Goal: Ask a question

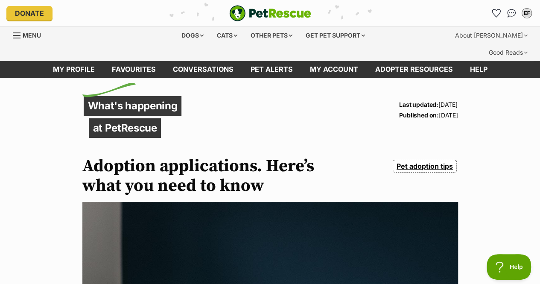
click at [15, 35] on span "Menu" at bounding box center [17, 35] width 8 height 1
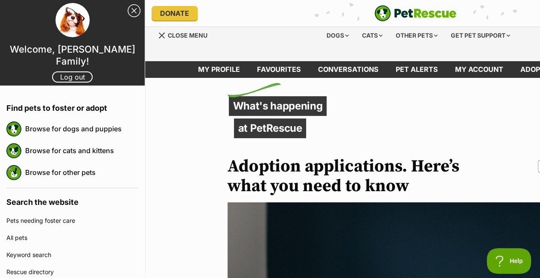
click at [128, 13] on link "Close Sidebar" at bounding box center [134, 10] width 13 height 13
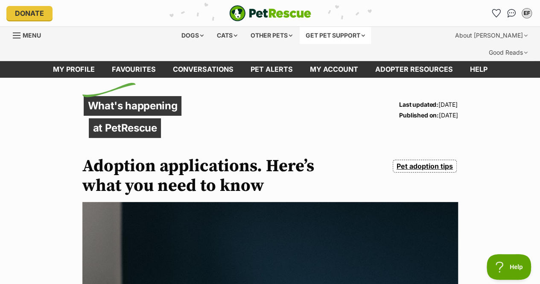
click at [339, 35] on div "Get pet support" at bounding box center [335, 35] width 71 height 17
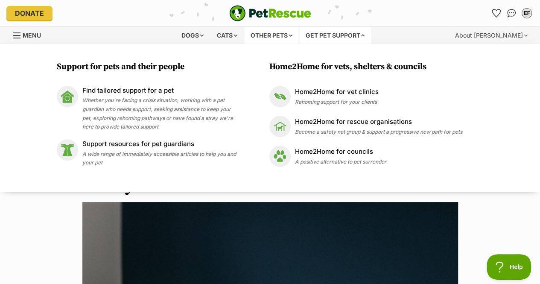
click at [276, 36] on div "Other pets" at bounding box center [272, 35] width 54 height 17
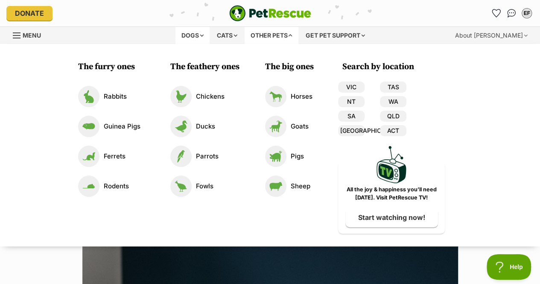
click at [187, 32] on div "Dogs" at bounding box center [193, 35] width 34 height 17
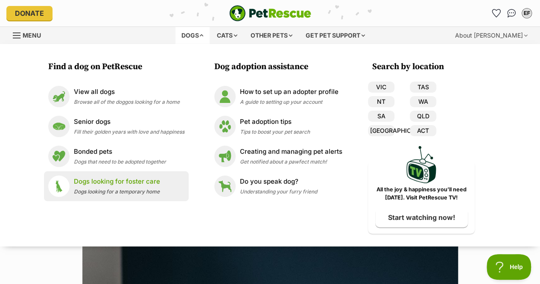
click at [116, 181] on p "Dogs looking for foster care" at bounding box center [117, 182] width 86 height 10
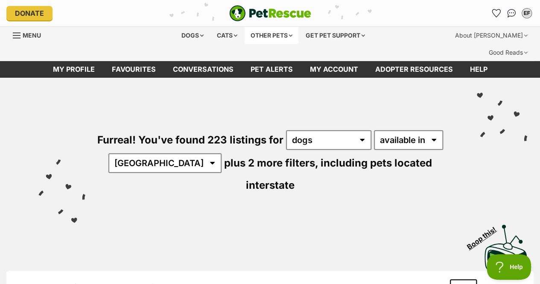
click at [282, 35] on div "Other pets" at bounding box center [272, 35] width 54 height 17
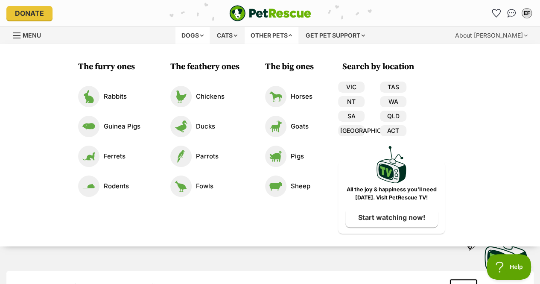
click at [185, 36] on div "Dogs" at bounding box center [193, 35] width 34 height 17
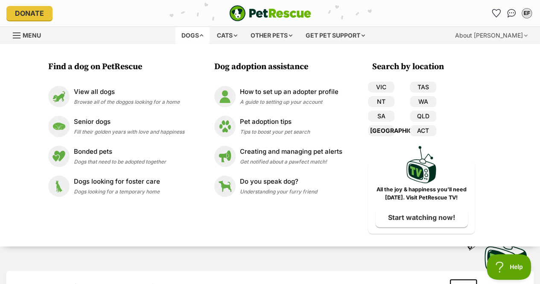
click at [381, 131] on link "[GEOGRAPHIC_DATA]" at bounding box center [381, 130] width 26 height 11
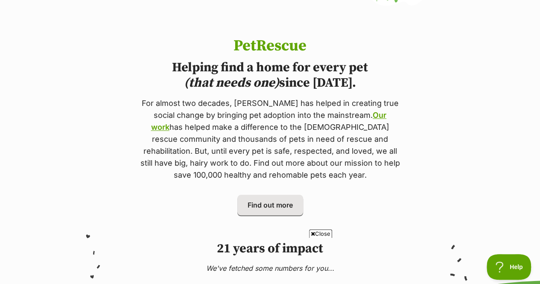
scroll to position [393, 0]
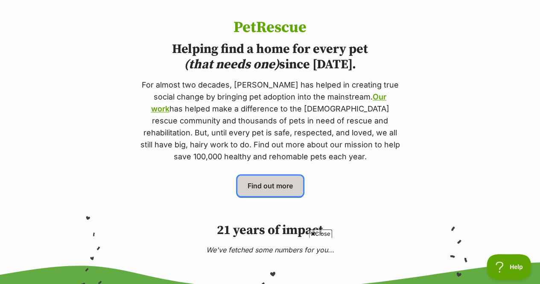
click at [270, 181] on span "Find out more" at bounding box center [270, 186] width 45 height 10
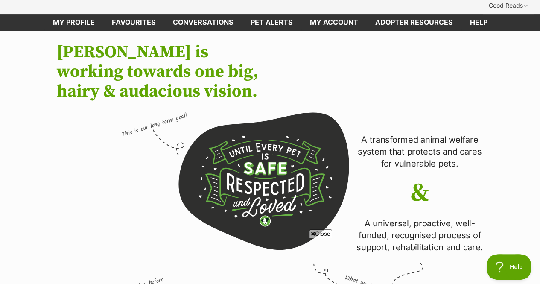
scroll to position [30, 0]
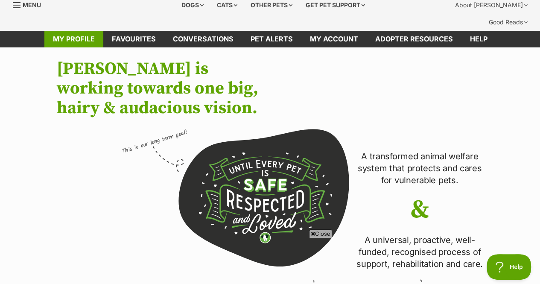
click at [83, 31] on link "My profile" at bounding box center [73, 39] width 59 height 17
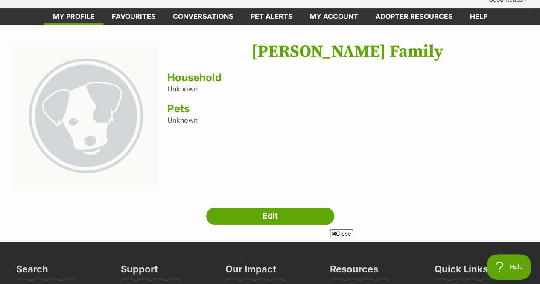
scroll to position [35, 0]
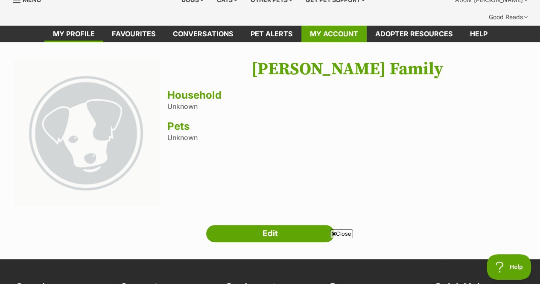
click at [329, 26] on link "My account" at bounding box center [334, 34] width 65 height 17
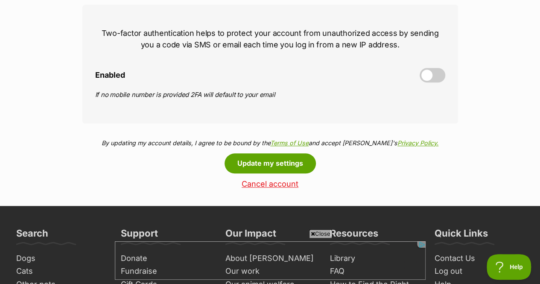
scroll to position [404, 0]
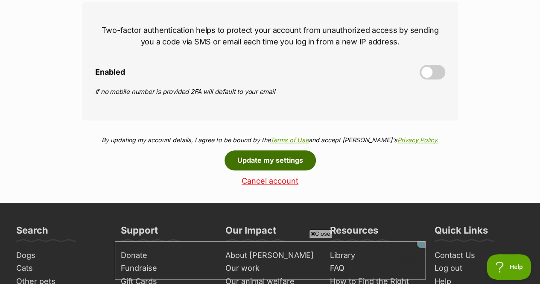
click at [271, 150] on button "Update my settings" at bounding box center [270, 160] width 91 height 20
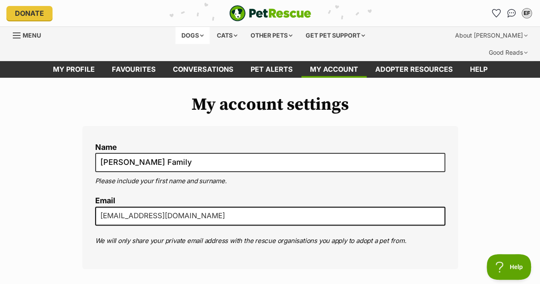
click at [196, 35] on div "Dogs" at bounding box center [193, 35] width 34 height 17
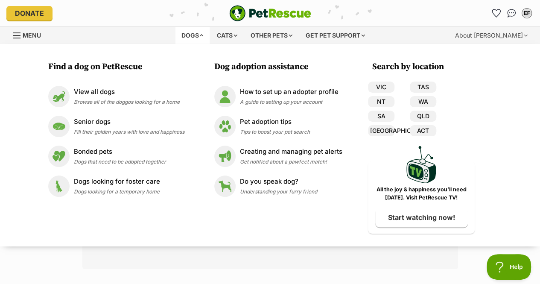
click at [19, 35] on span "Menu" at bounding box center [17, 35] width 8 height 1
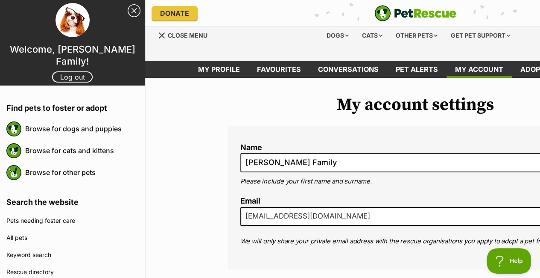
click at [129, 9] on link "Close Sidebar" at bounding box center [134, 10] width 13 height 13
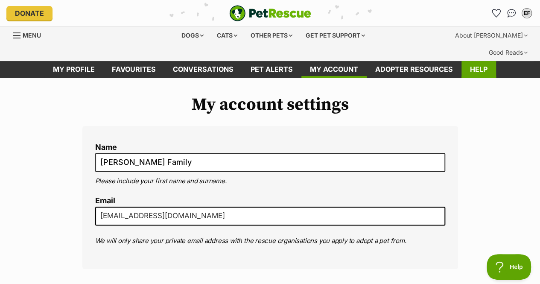
click at [477, 61] on link "Help" at bounding box center [479, 69] width 35 height 17
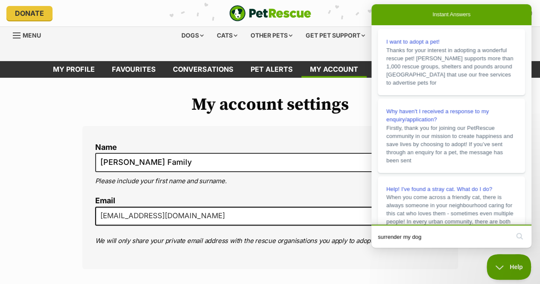
type input "surrender my dog"
click at [519, 236] on button "search" at bounding box center [520, 236] width 14 height 14
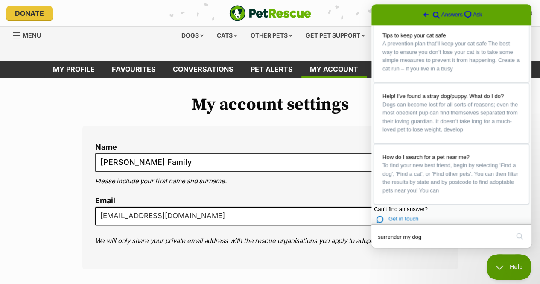
scroll to position [601, 0]
